Goal: Book appointment/travel/reservation

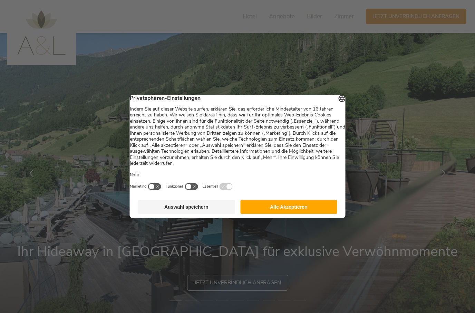
click at [298, 212] on button "Alle Akzeptieren" at bounding box center [288, 207] width 97 height 14
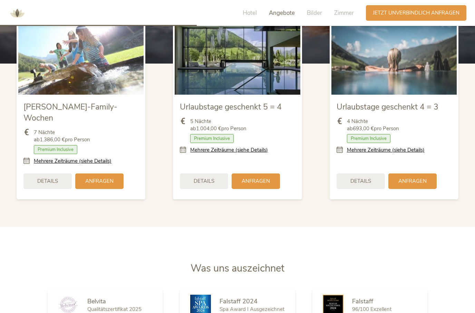
scroll to position [855, 0]
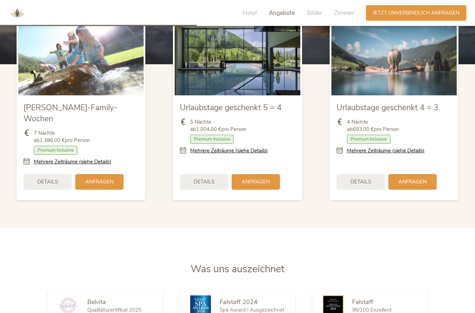
click at [394, 94] on img at bounding box center [393, 60] width 125 height 70
click at [400, 95] on img at bounding box center [393, 60] width 125 height 70
click at [403, 113] on span "Urlaubstage geschenkt 4 = 3" at bounding box center [388, 107] width 102 height 11
click at [420, 189] on div "Anfragen" at bounding box center [412, 181] width 48 height 16
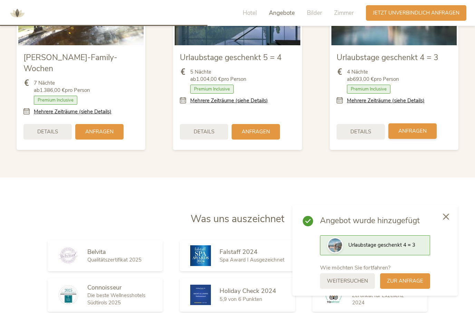
scroll to position [905, 0]
click at [404, 248] on span "Urlaubstage geschenkt 4 = 3" at bounding box center [381, 244] width 67 height 7
click at [417, 284] on span "zur Anfrage" at bounding box center [405, 279] width 36 height 7
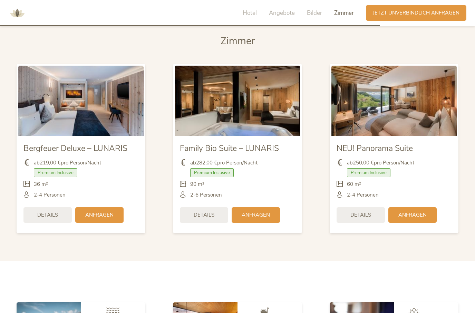
scroll to position [1652, 0]
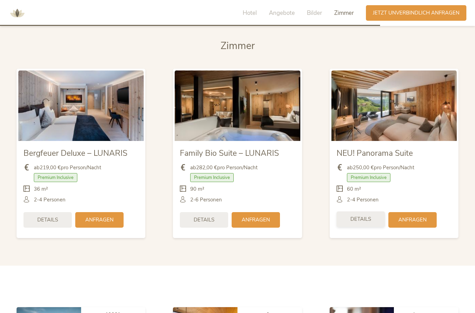
click at [358, 223] on span "Details" at bounding box center [360, 218] width 21 height 7
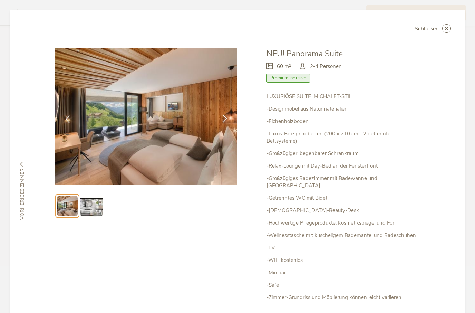
click at [226, 121] on icon at bounding box center [225, 119] width 8 height 8
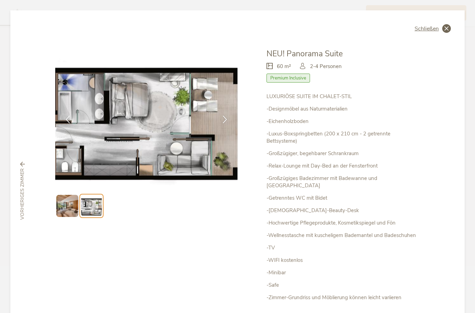
click at [445, 29] on icon at bounding box center [446, 28] width 9 height 9
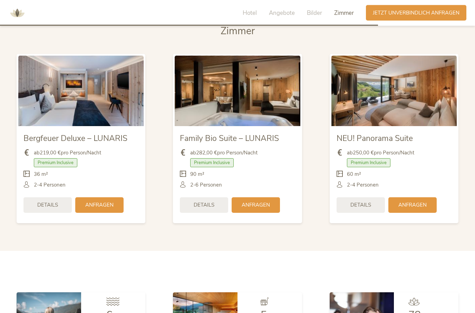
scroll to position [1658, 0]
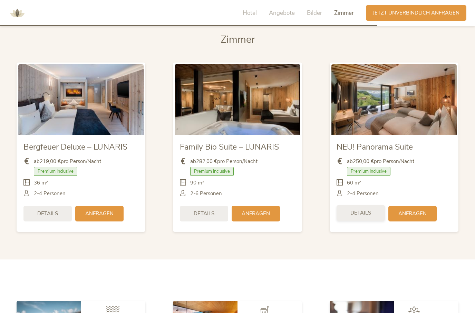
click at [356, 221] on div "Details" at bounding box center [361, 213] width 48 height 16
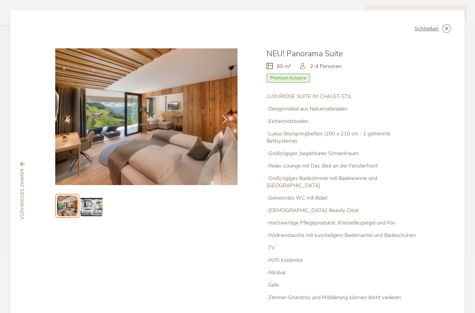
scroll to position [0, 0]
click at [224, 115] on icon at bounding box center [225, 119] width 8 height 8
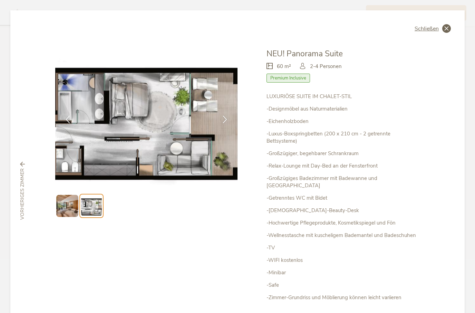
click at [437, 26] on span "Schließen" at bounding box center [427, 29] width 24 height 6
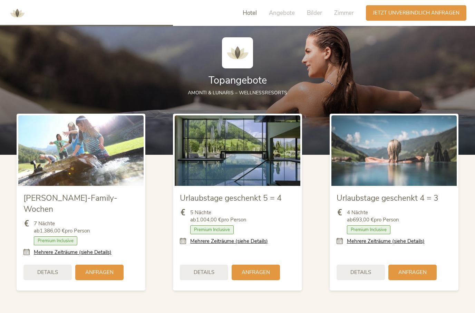
scroll to position [750, 0]
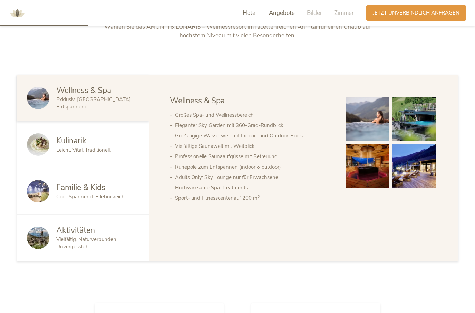
click at [285, 14] on span "Angebote" at bounding box center [282, 13] width 26 height 8
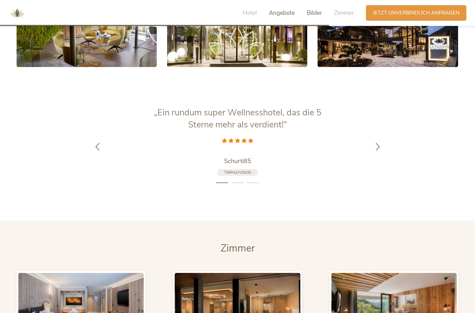
scroll to position [1446, 0]
